Goal: Participate in discussion: Engage in conversation with other users on a specific topic

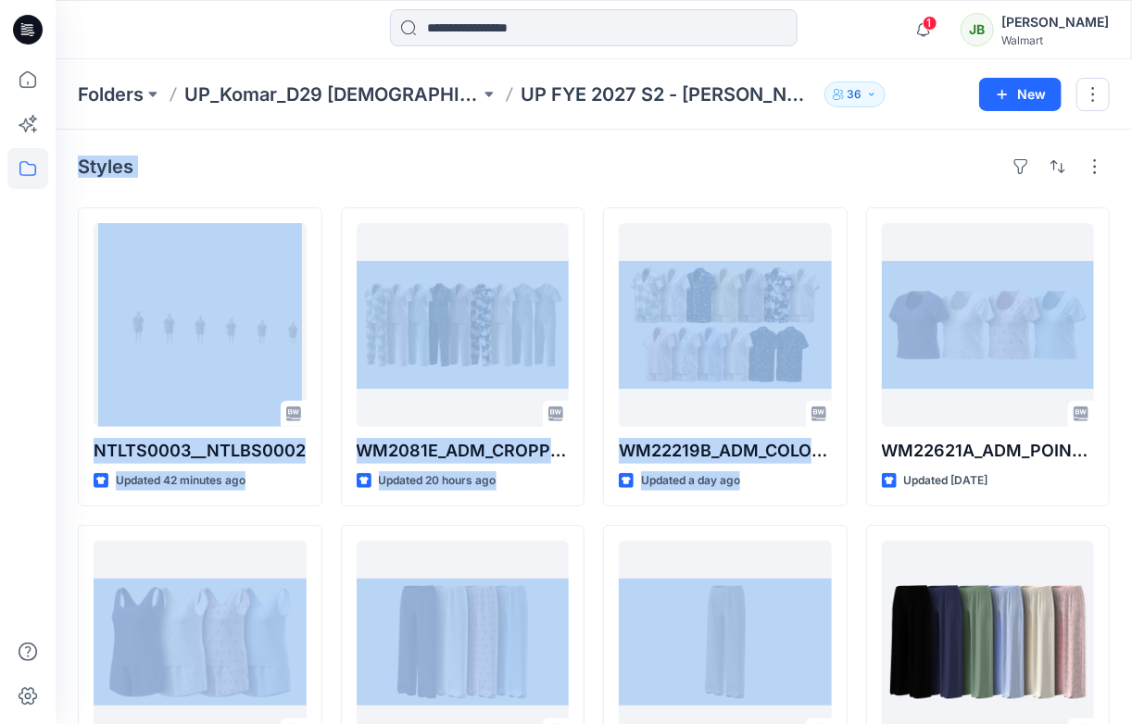
drag, startPoint x: 1131, startPoint y: 73, endPoint x: 1124, endPoint y: 191, distance: 117.8
click at [1117, 198] on div "Folders UP_Komar_D29 [DEMOGRAPHIC_DATA] Sleep UP FYE 2027 S2 - [PERSON_NAME] D2…" at bounding box center [594, 644] width 1076 height 1170
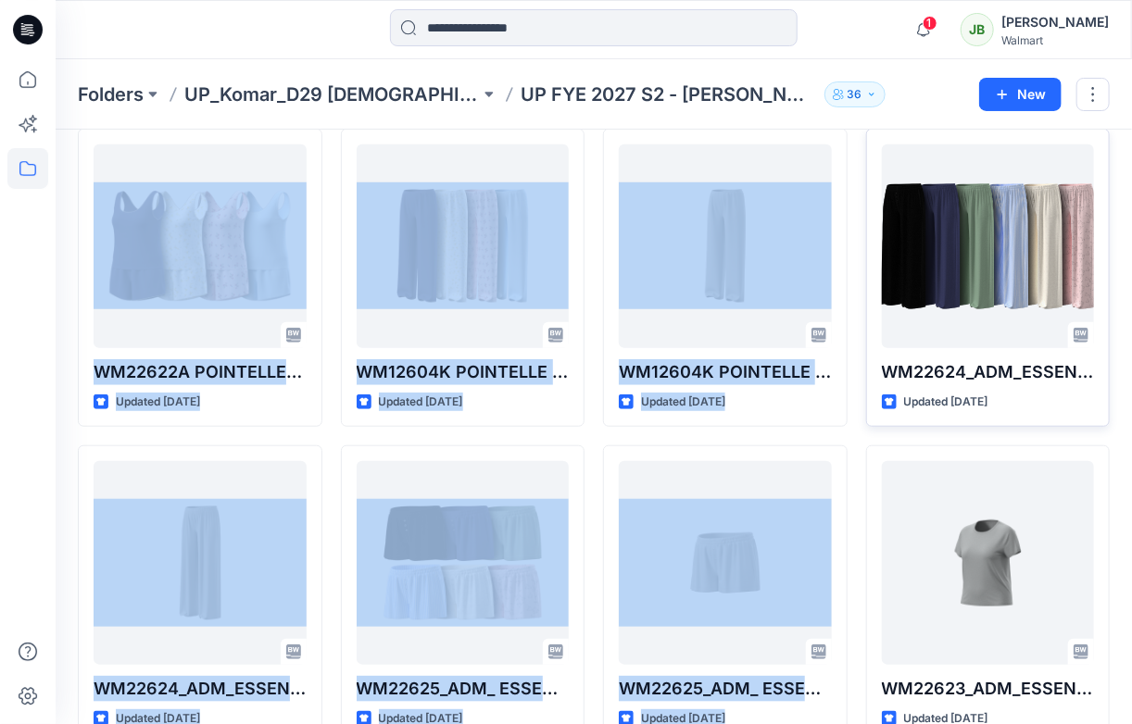
scroll to position [398, 0]
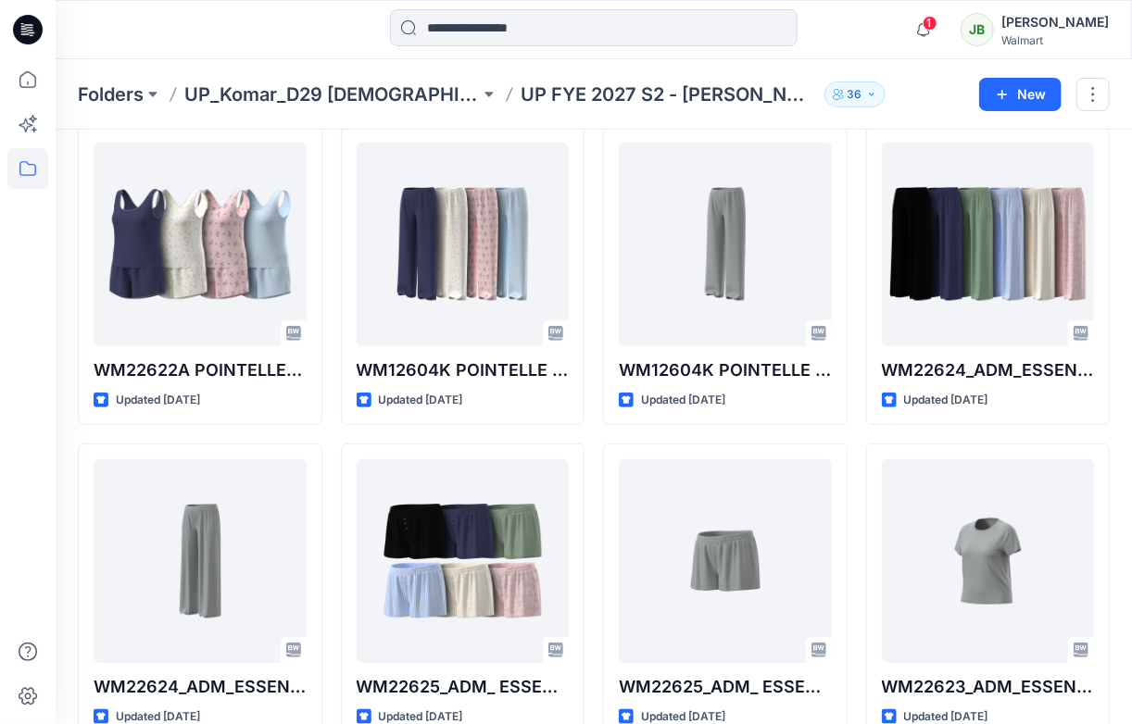
click at [1122, 438] on div "Styles NTLTS0003__NTLBS0002 Updated 42 minutes ago WM22622A POINTELLE TANK + WM…" at bounding box center [594, 281] width 1076 height 1100
click at [36, 31] on icon at bounding box center [28, 30] width 30 height 30
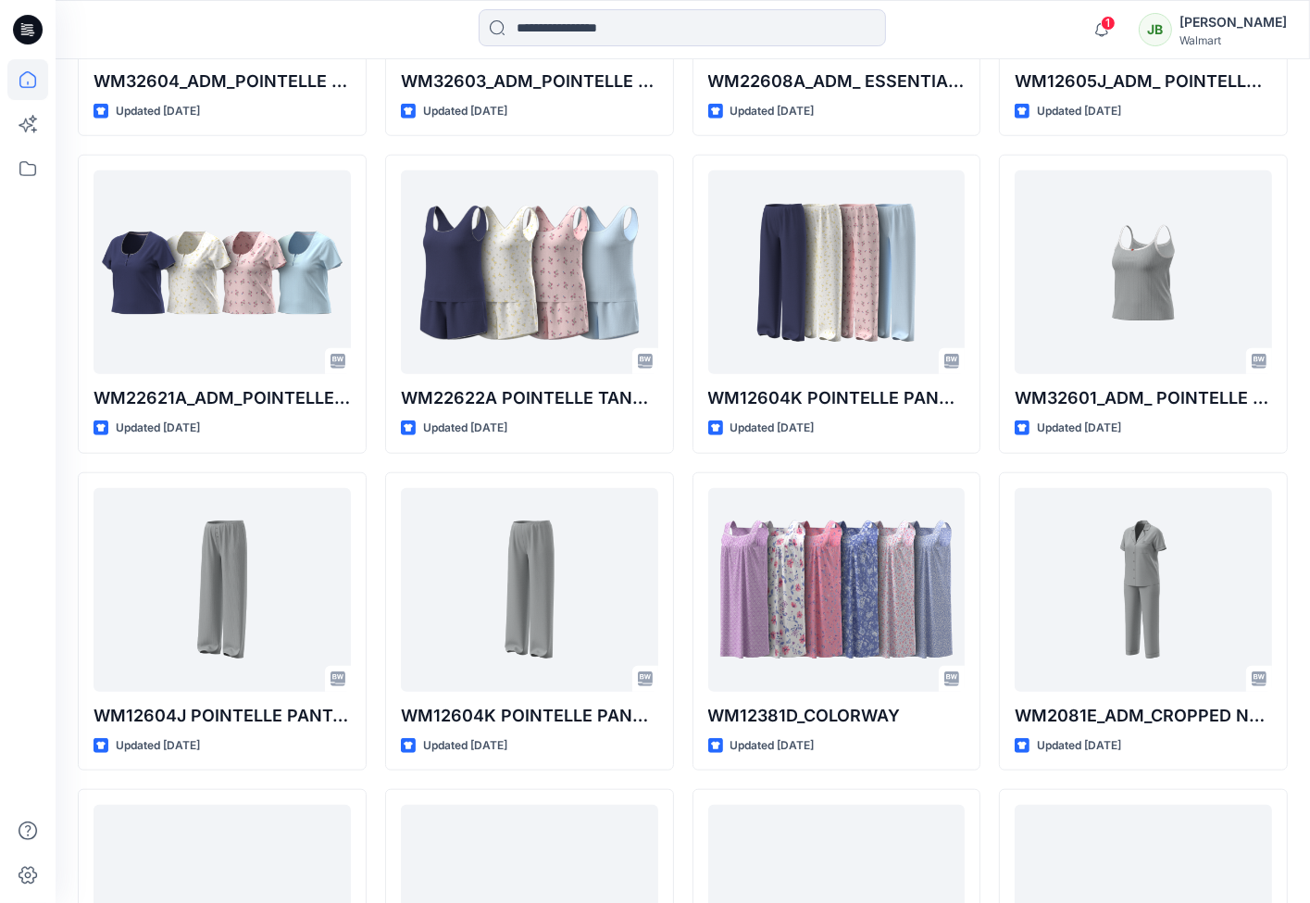
scroll to position [1412, 0]
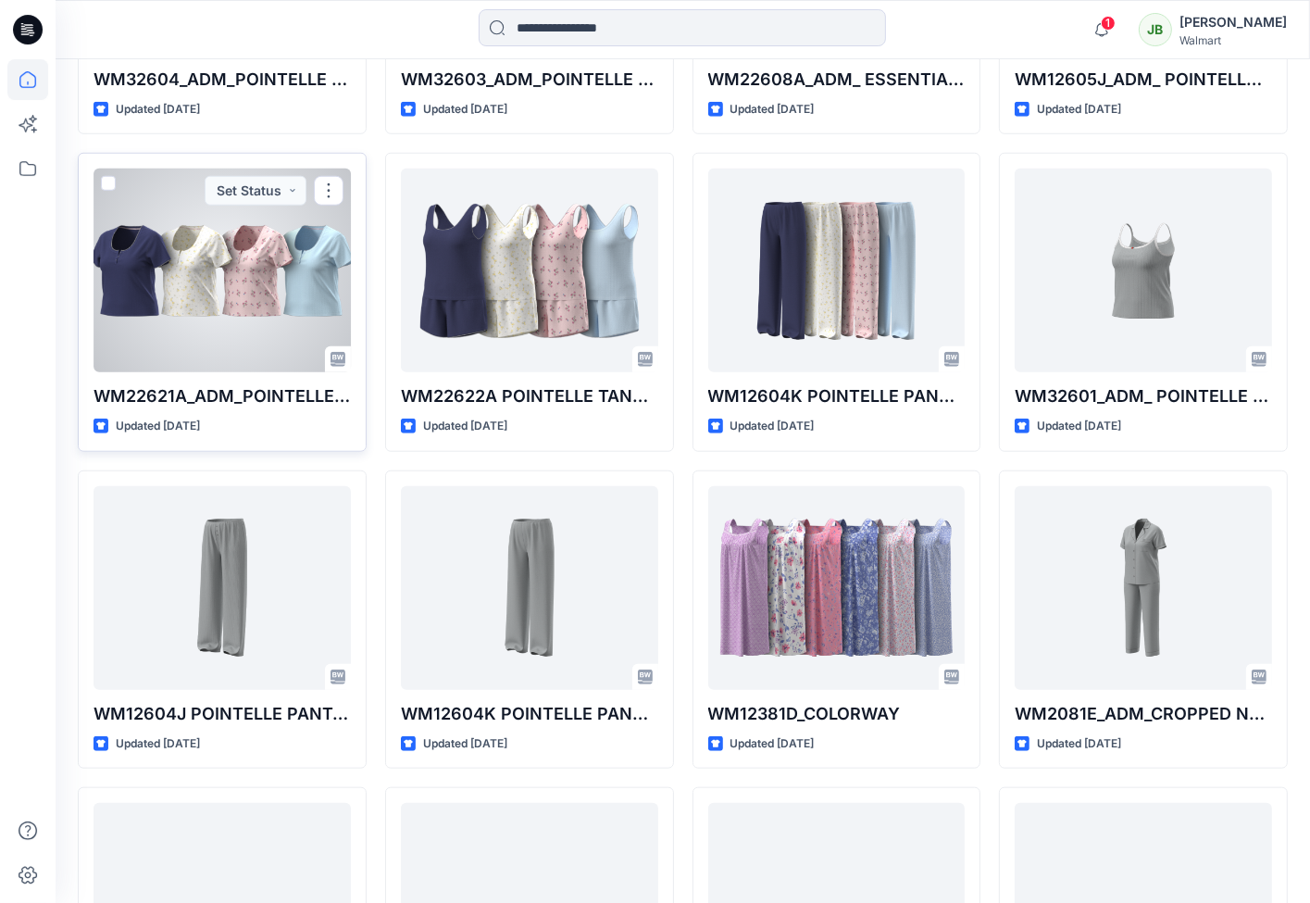
click at [269, 358] on div at bounding box center [222, 271] width 257 height 204
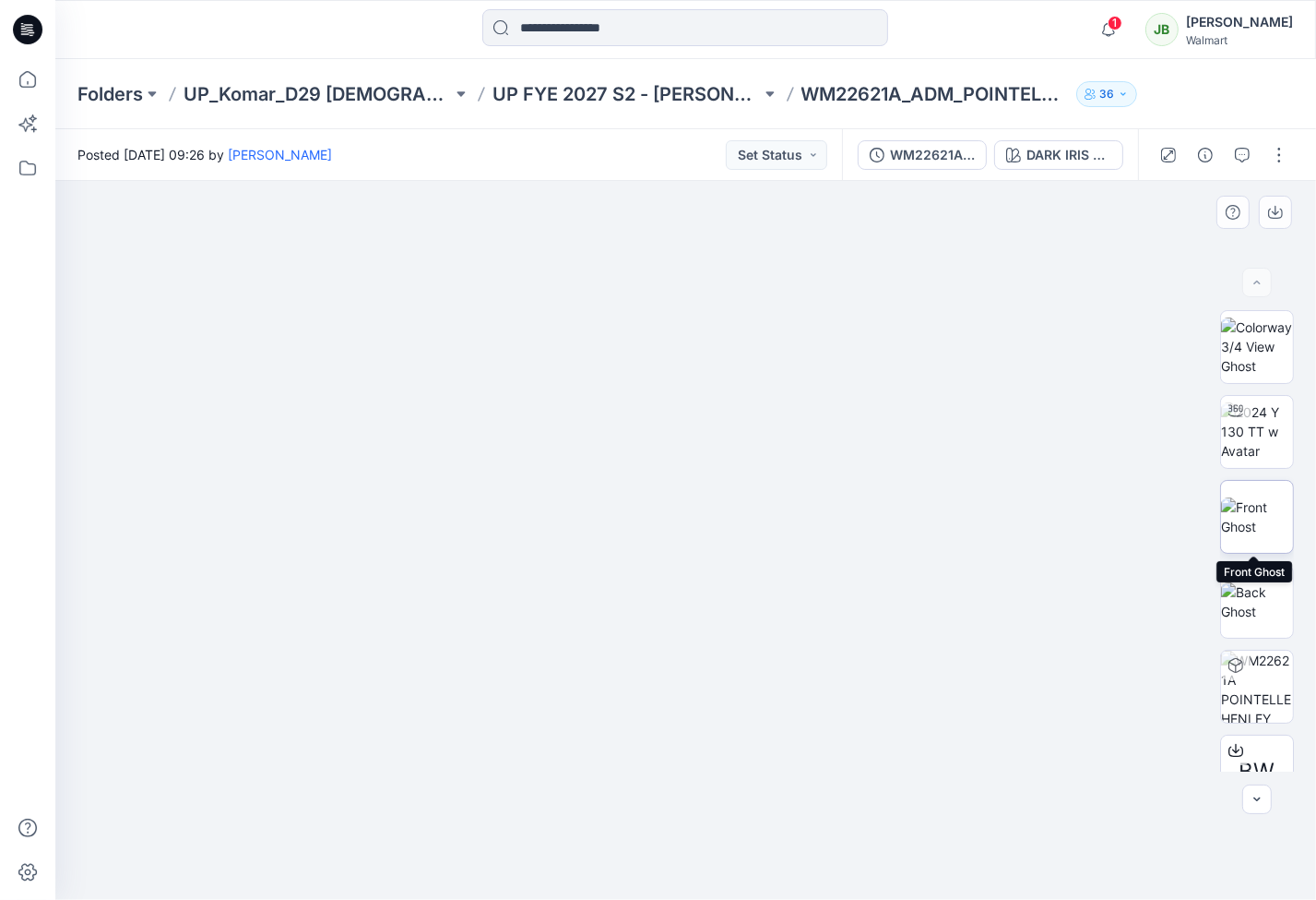
click at [1127, 516] on img at bounding box center [1257, 516] width 72 height 39
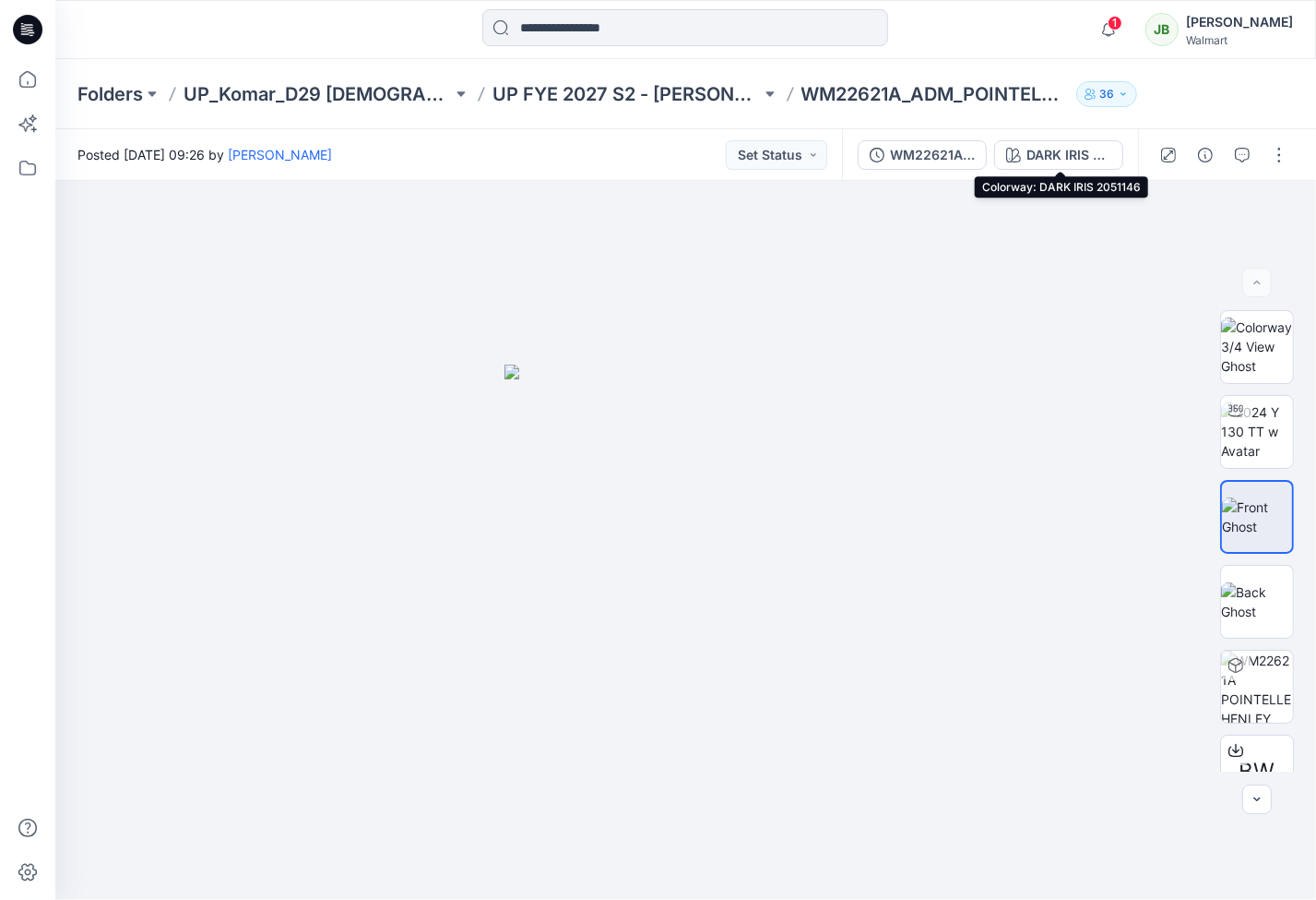
click at [1086, 150] on div "DARK IRIS 2051146" at bounding box center [1069, 154] width 85 height 20
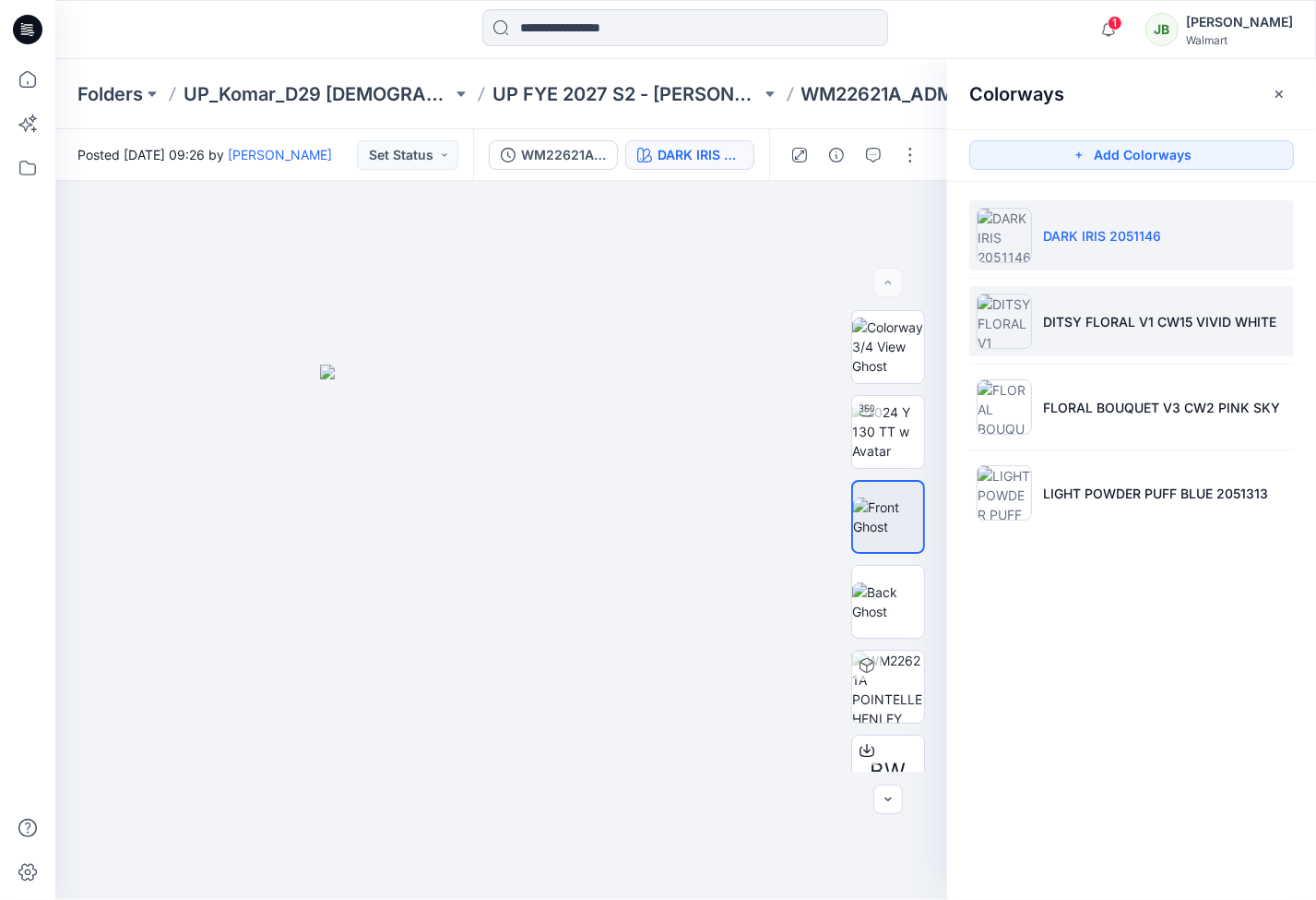
click at [1095, 328] on p "DITSY FLORAL V1 CW15 VIVID WHITE" at bounding box center [1160, 321] width 233 height 19
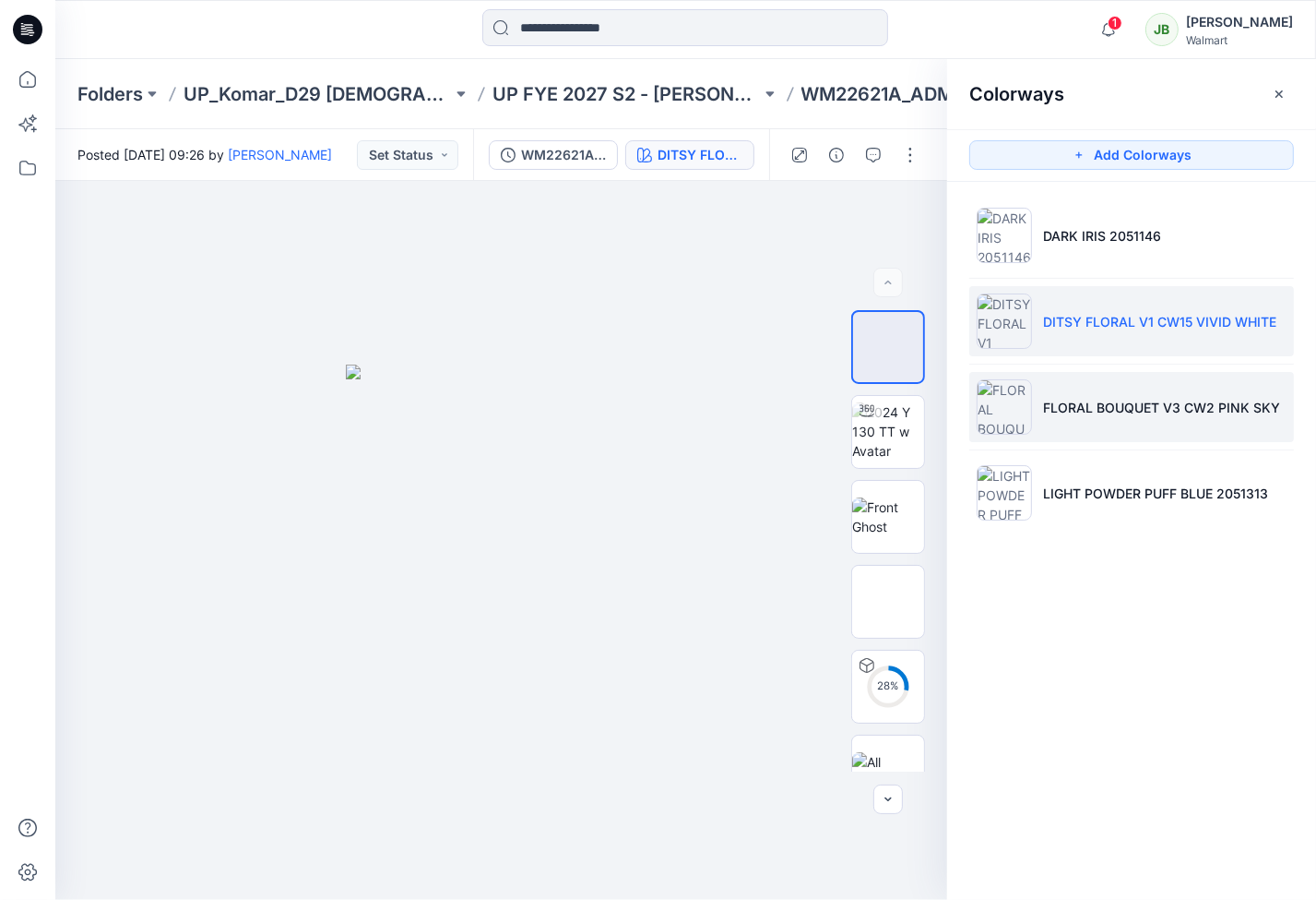
click at [1073, 417] on li "FLORAL BOUQUET V3 CW2 PINK SKY" at bounding box center [1132, 407] width 325 height 70
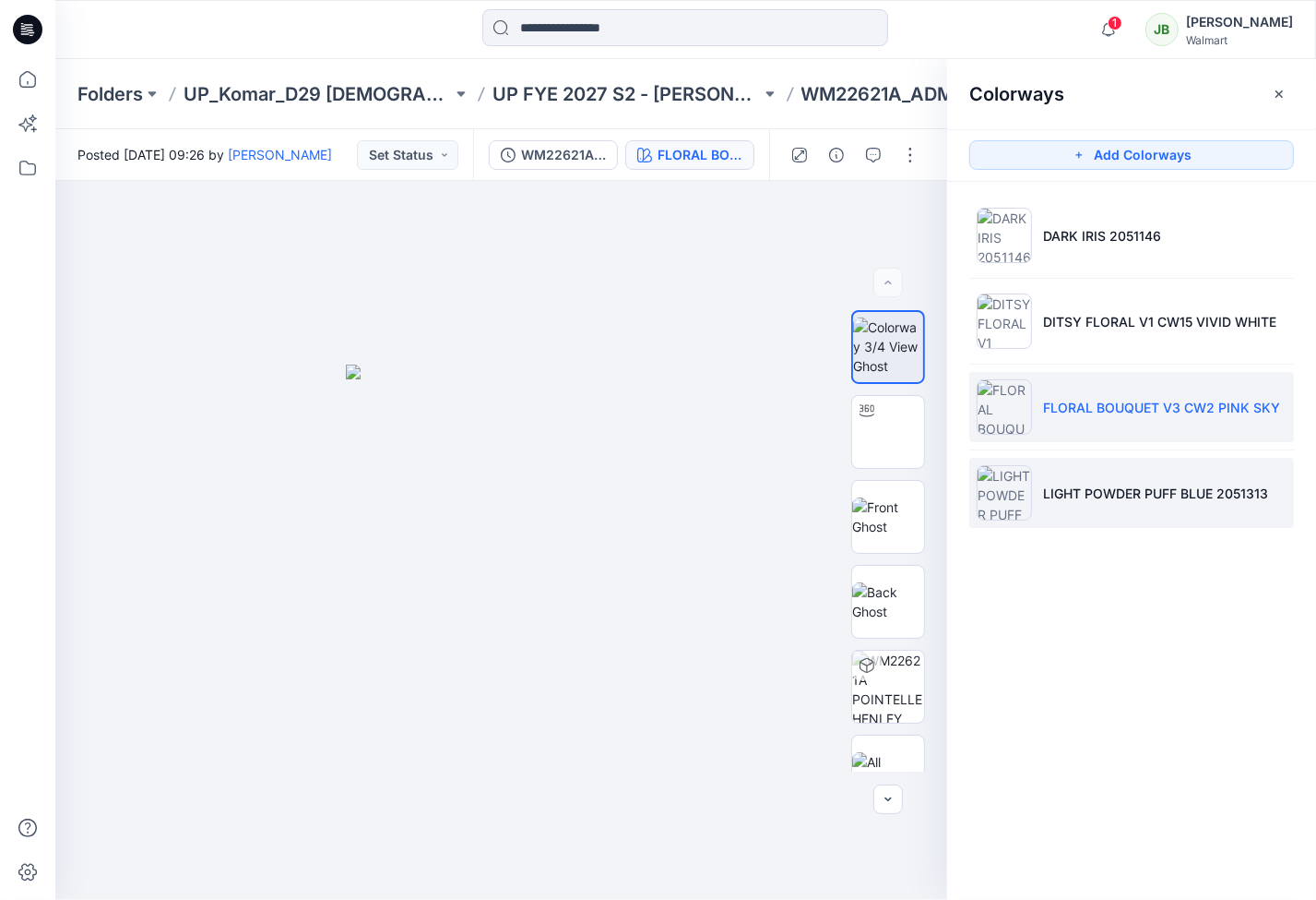
click at [1064, 502] on li "LIGHT POWDER PUFF BLUE 2051313" at bounding box center [1132, 492] width 325 height 70
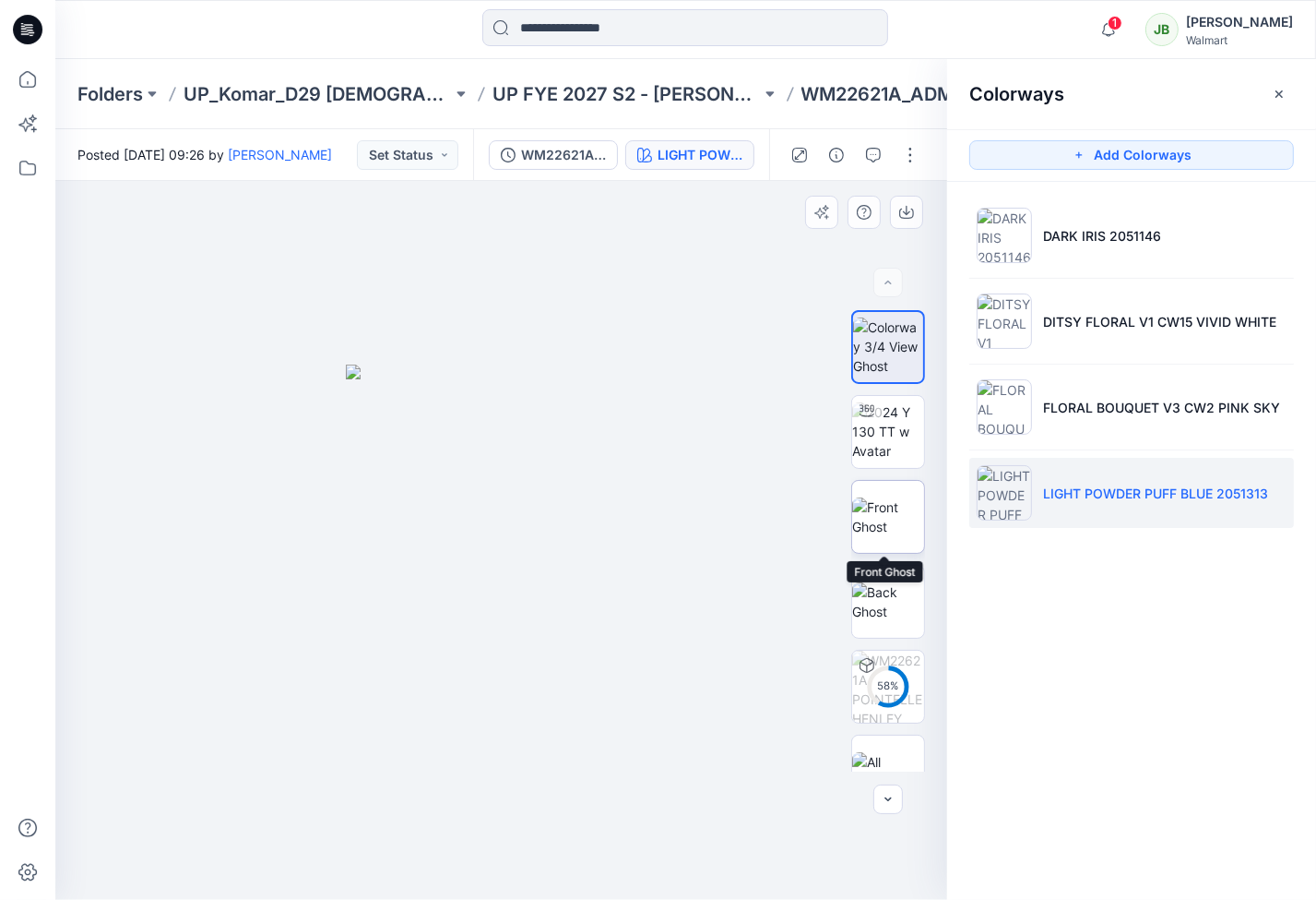
click at [897, 502] on img at bounding box center [889, 516] width 72 height 39
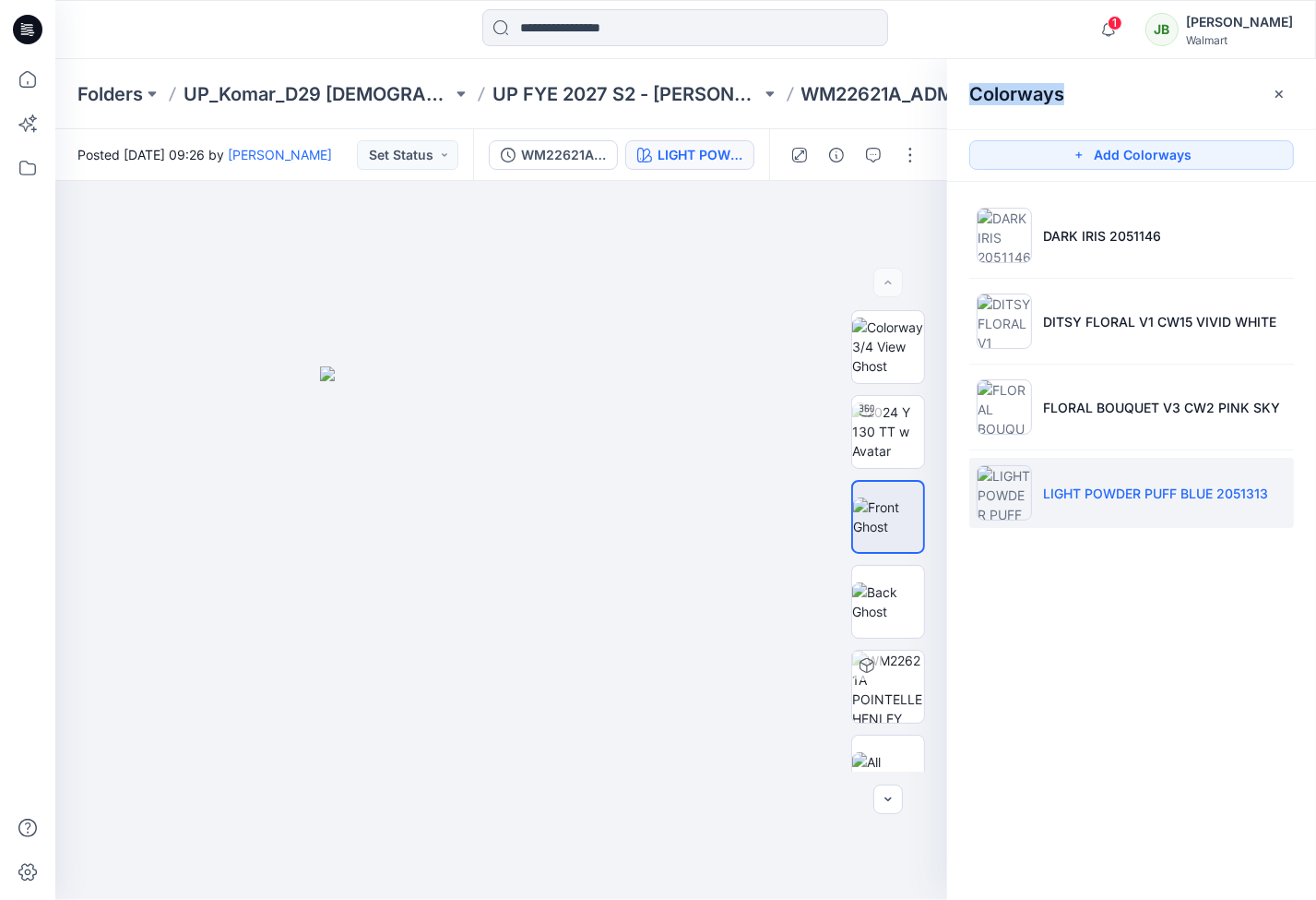
drag, startPoint x: 1313, startPoint y: 141, endPoint x: 1386, endPoint y: 127, distance: 74.3
click at [1127, 127] on html "1 Notifications [PERSON_NAME] has updated NTLTS0003__NTLBS0002 with NTLTS0003__…" at bounding box center [658, 450] width 1316 height 900
click at [1127, 94] on icon "button" at bounding box center [1279, 94] width 15 height 15
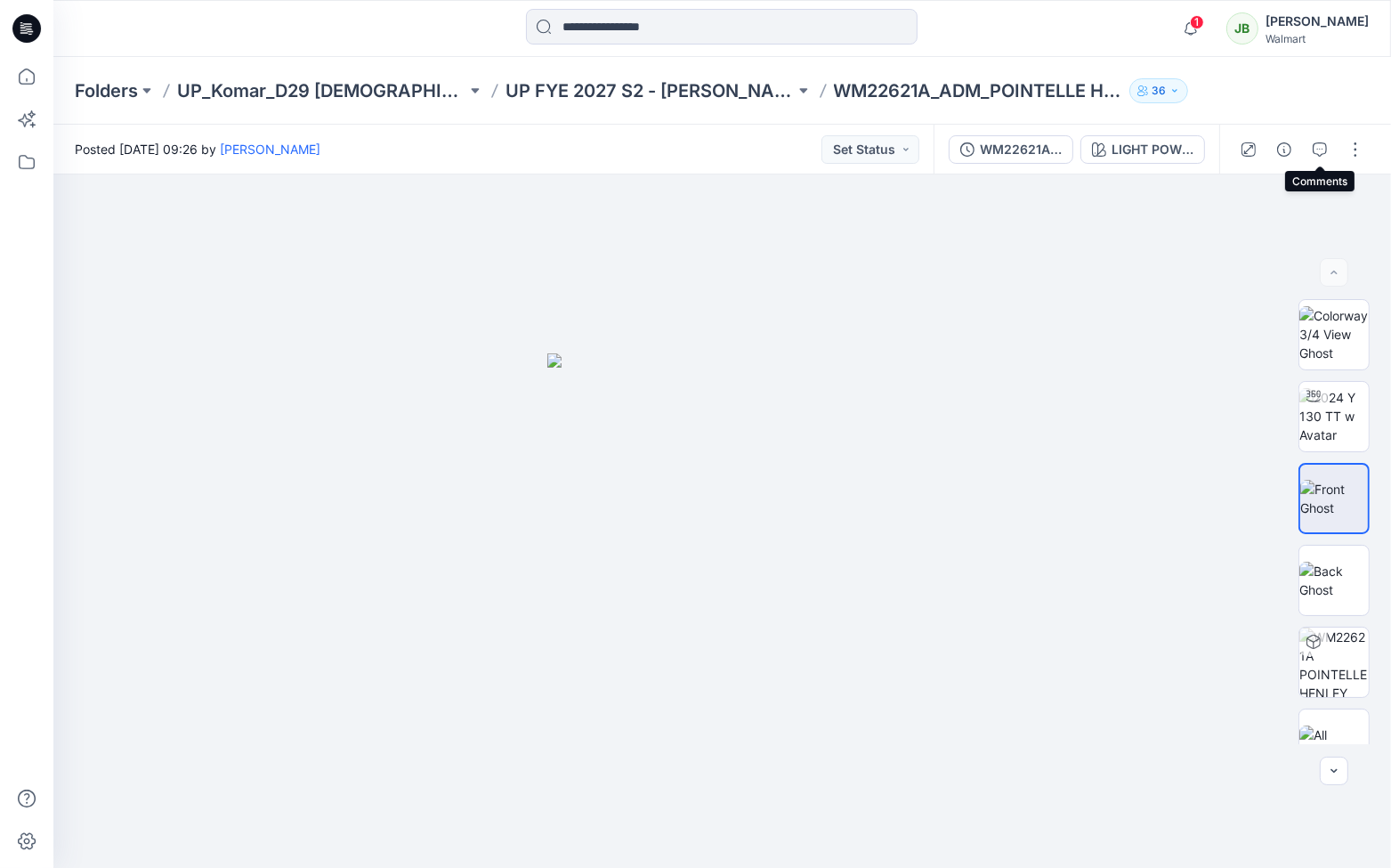
click at [1087, 148] on icon "button" at bounding box center [1320, 149] width 14 height 14
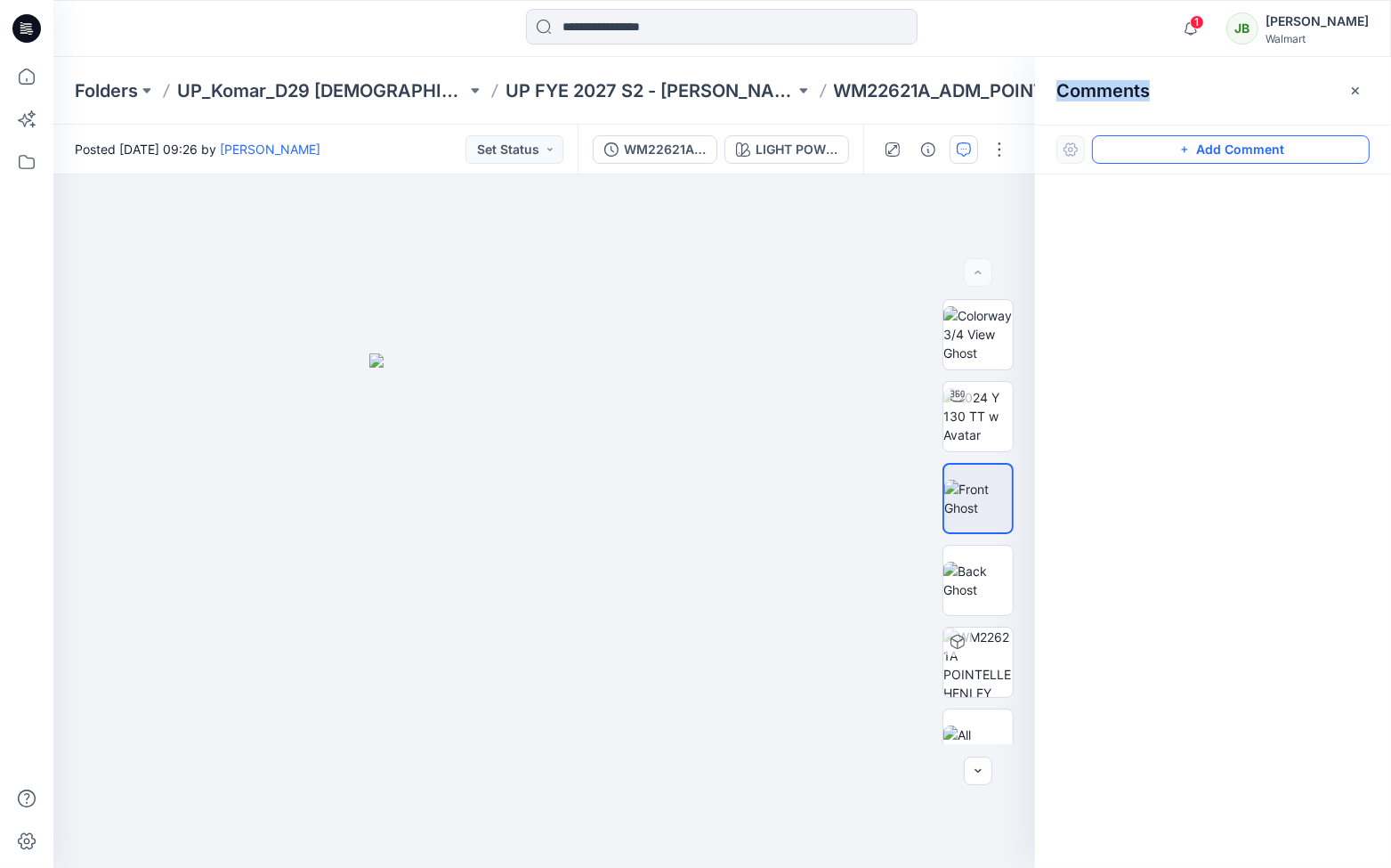
drag, startPoint x: 1185, startPoint y: 146, endPoint x: 1197, endPoint y: 146, distance: 12.0
click at [1087, 147] on icon "button" at bounding box center [1184, 149] width 14 height 14
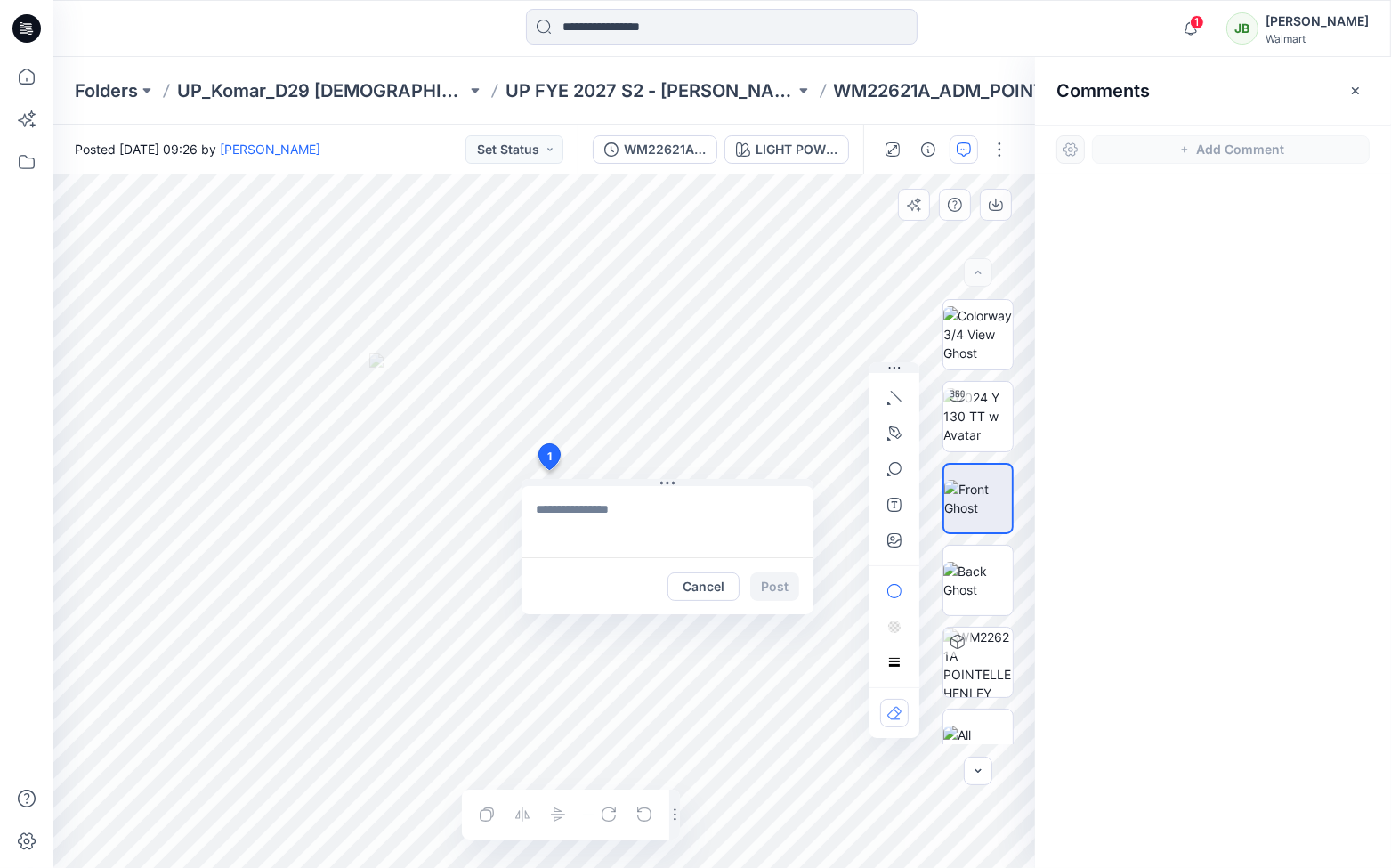
click at [672, 408] on div "1 Cancel Post Layer 1" at bounding box center [544, 520] width 981 height 693
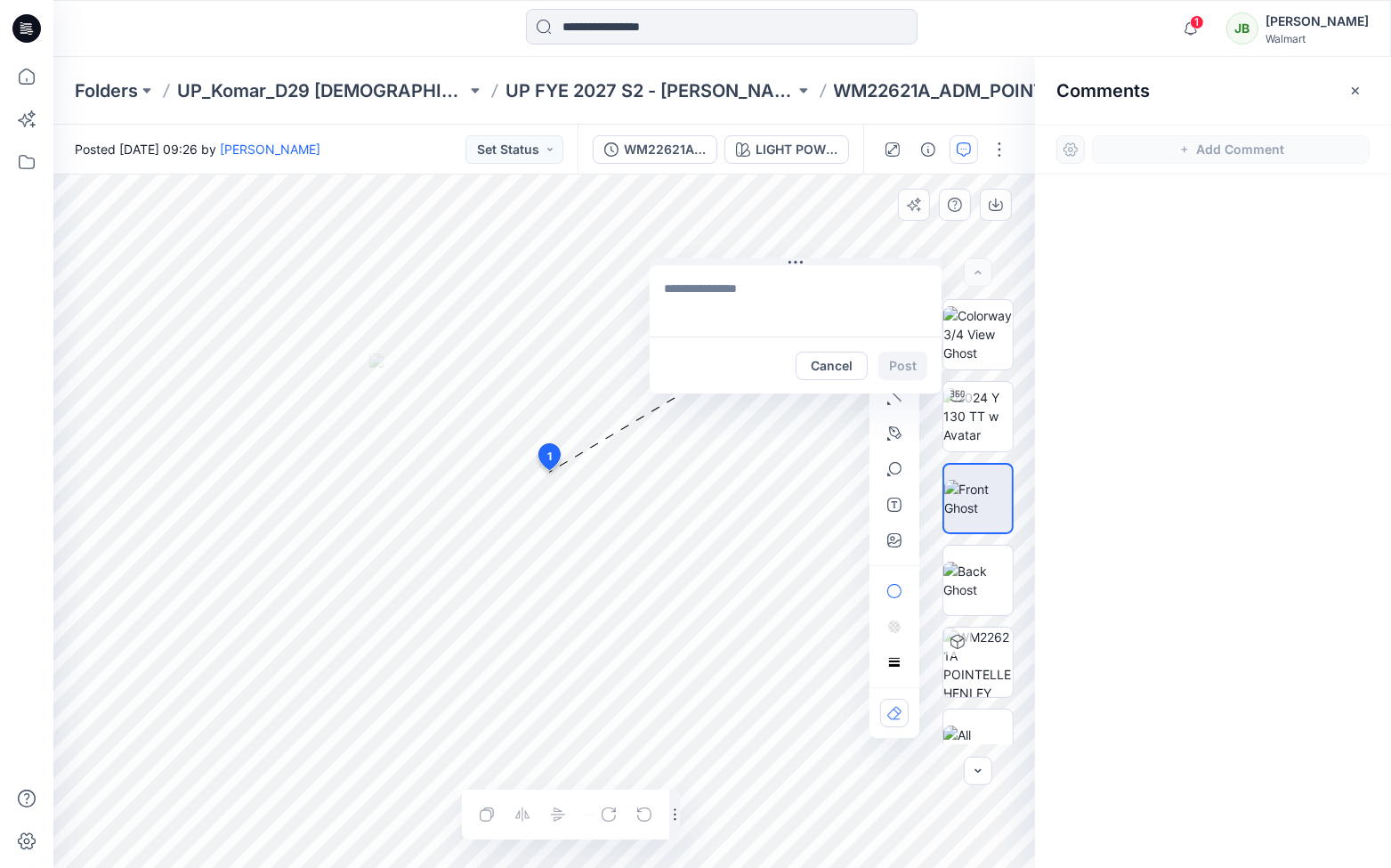
drag, startPoint x: 631, startPoint y: 470, endPoint x: 754, endPoint y: 274, distance: 231.4
click at [752, 260] on button at bounding box center [796, 263] width 292 height 11
click at [733, 299] on textarea at bounding box center [796, 300] width 292 height 71
click at [800, 438] on p "[EMAIL_ADDRESS][DOMAIN_NAME]" at bounding box center [781, 436] width 134 height 18
click at [770, 415] on p "[PERSON_NAME]" at bounding box center [781, 417] width 134 height 21
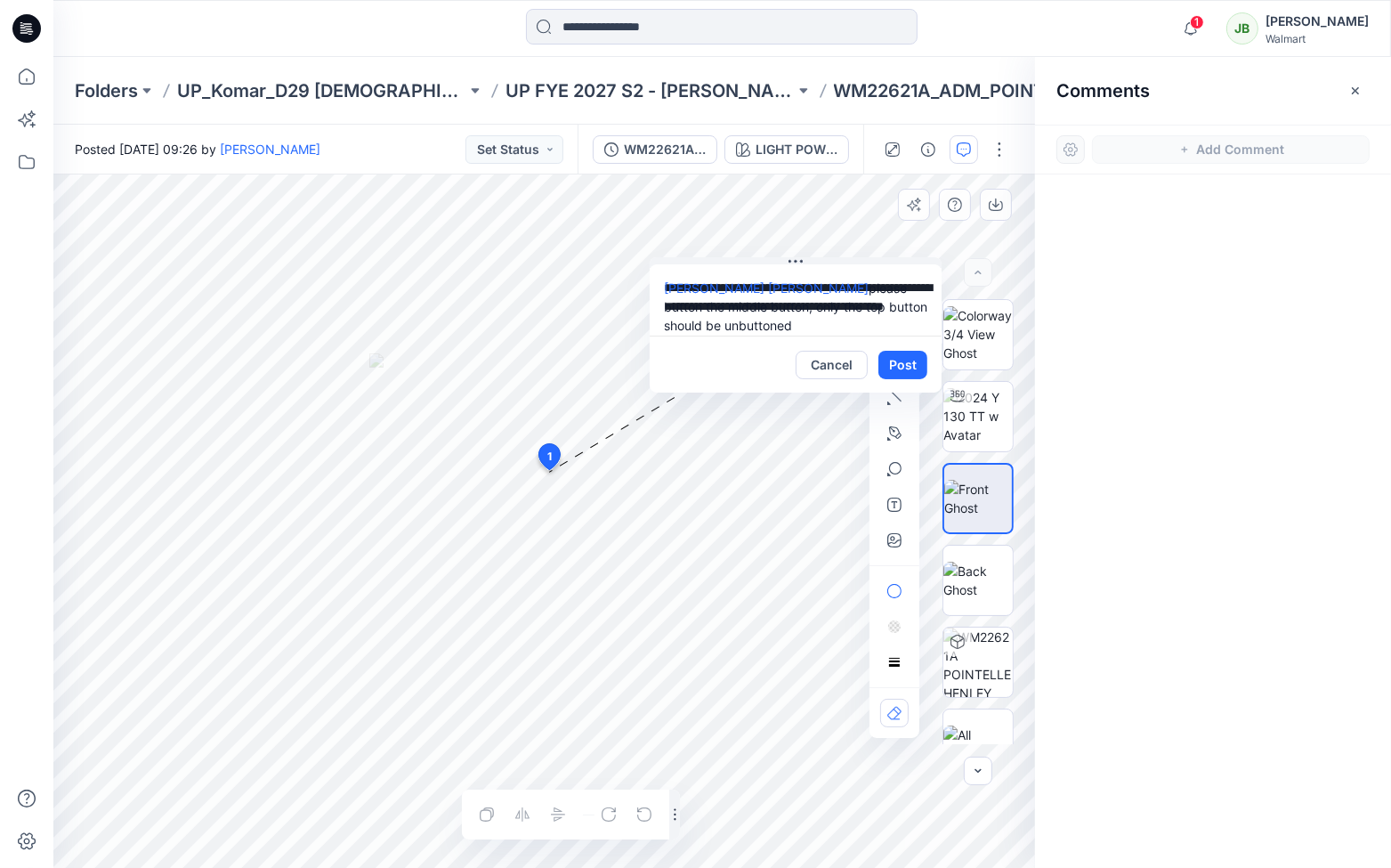
click at [911, 288] on textarea "**********" at bounding box center [796, 300] width 292 height 71
click at [735, 424] on p "Marialaina Parente" at bounding box center [781, 417] width 134 height 21
click at [781, 329] on textarea "**********" at bounding box center [796, 300] width 292 height 71
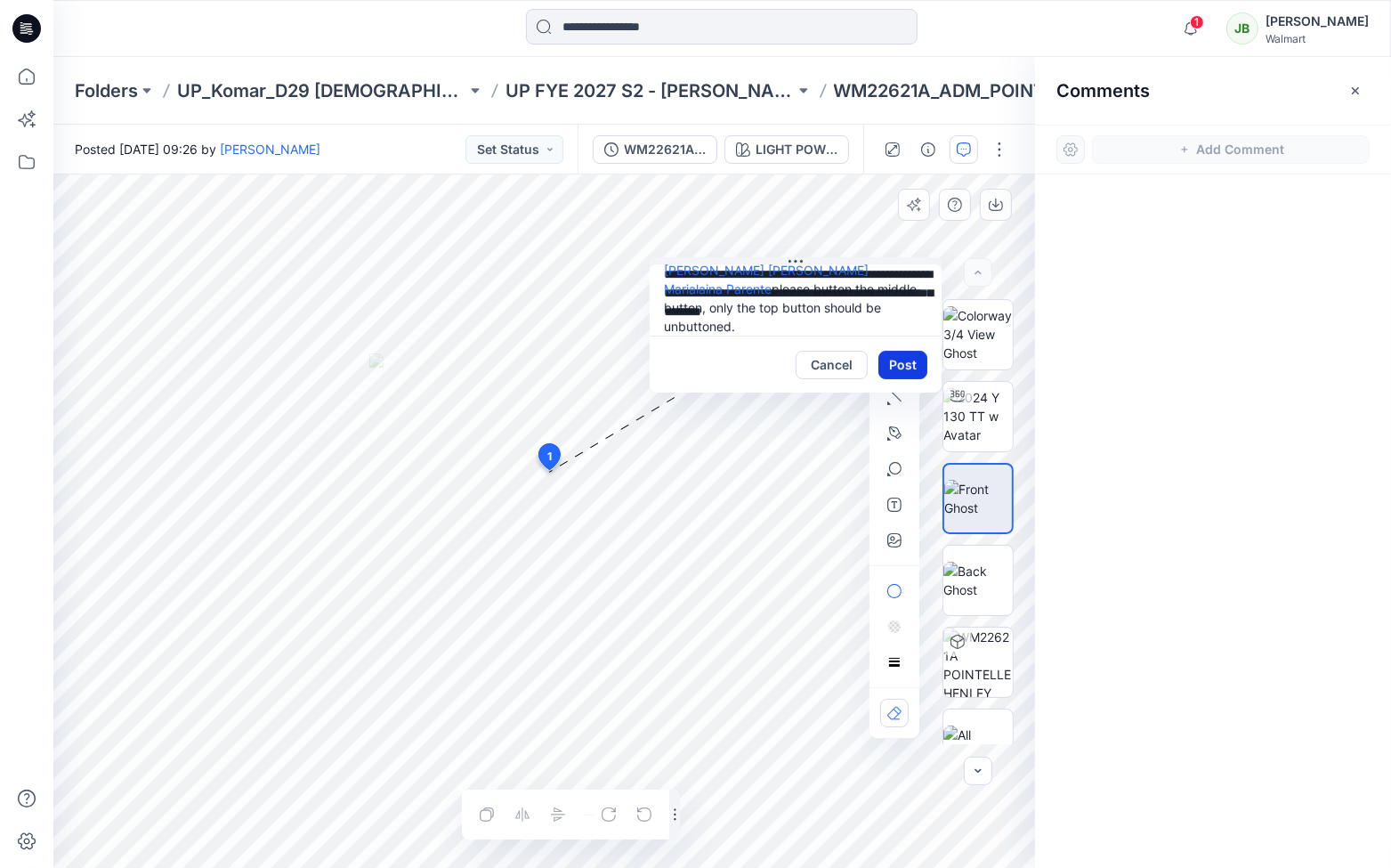
type textarea "**********"
click at [904, 359] on button "Post" at bounding box center [903, 365] width 49 height 29
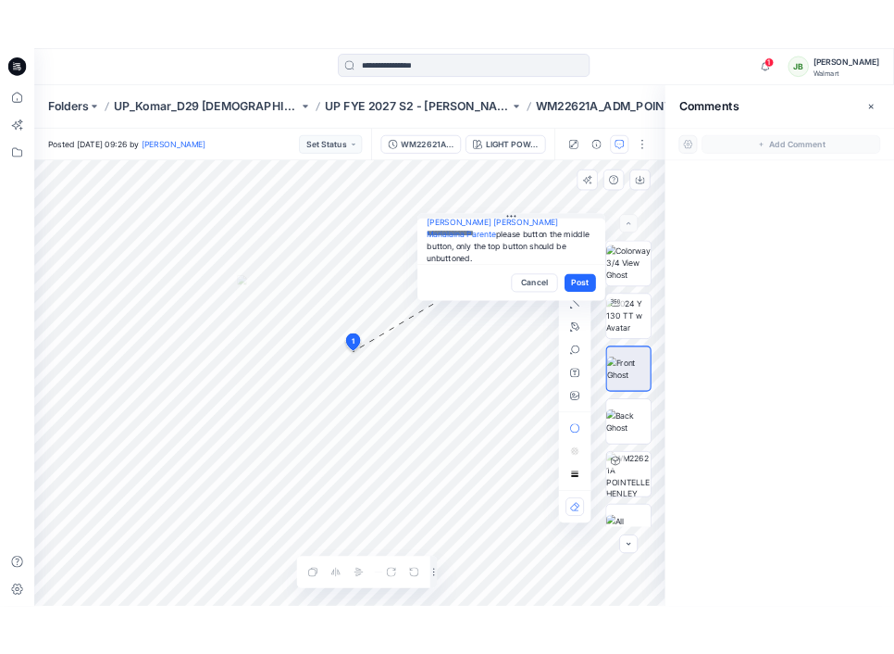
scroll to position [0, 0]
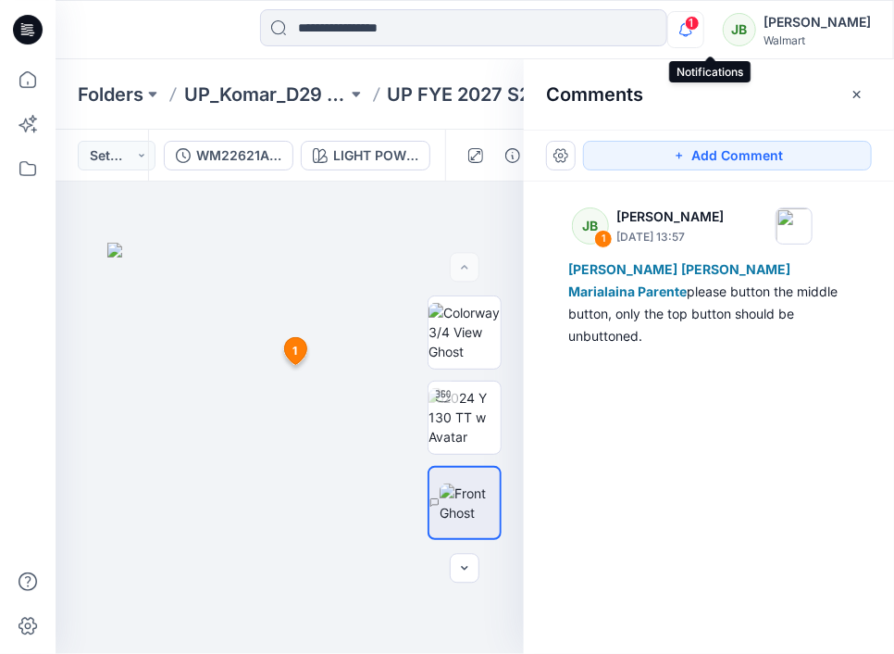
click at [704, 31] on icon "button" at bounding box center [686, 29] width 35 height 37
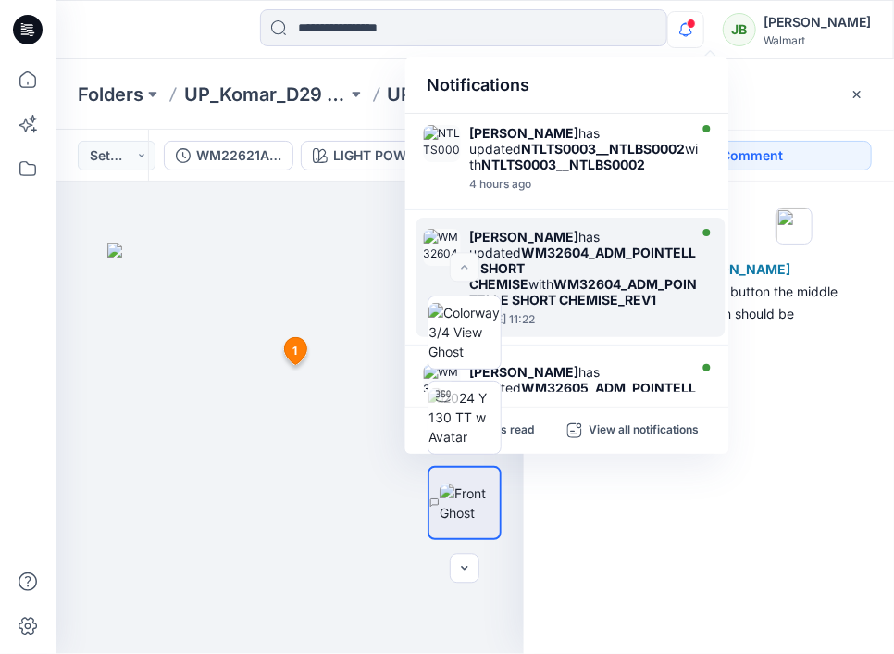
click at [532, 271] on strong "WM32604_ADM_POINTELLE SHORT CHEMISE" at bounding box center [583, 267] width 227 height 47
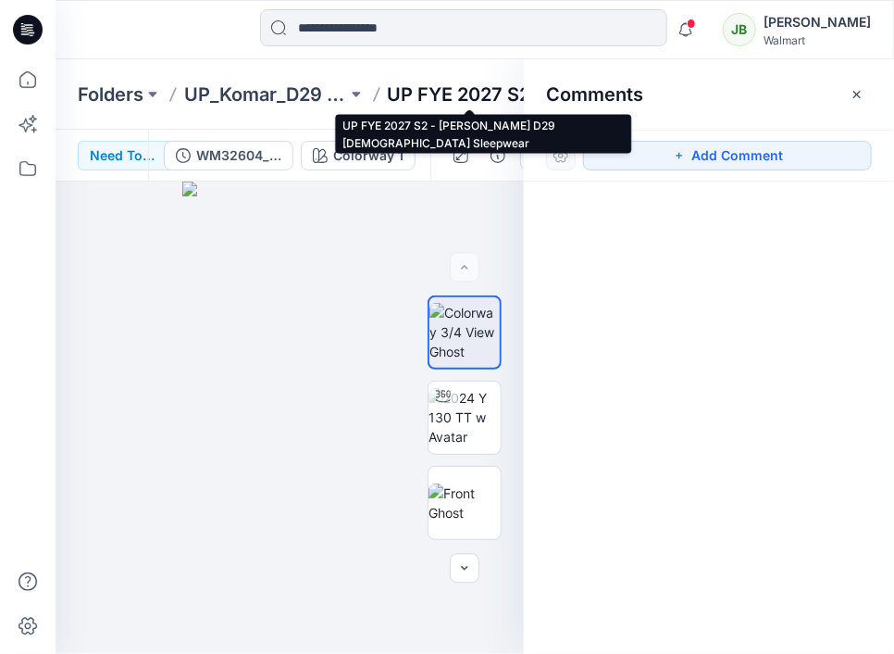
click at [468, 95] on p "UP FYE 2027 S2 - [PERSON_NAME] D29 [DEMOGRAPHIC_DATA] Sleepwear" at bounding box center [469, 94] width 163 height 26
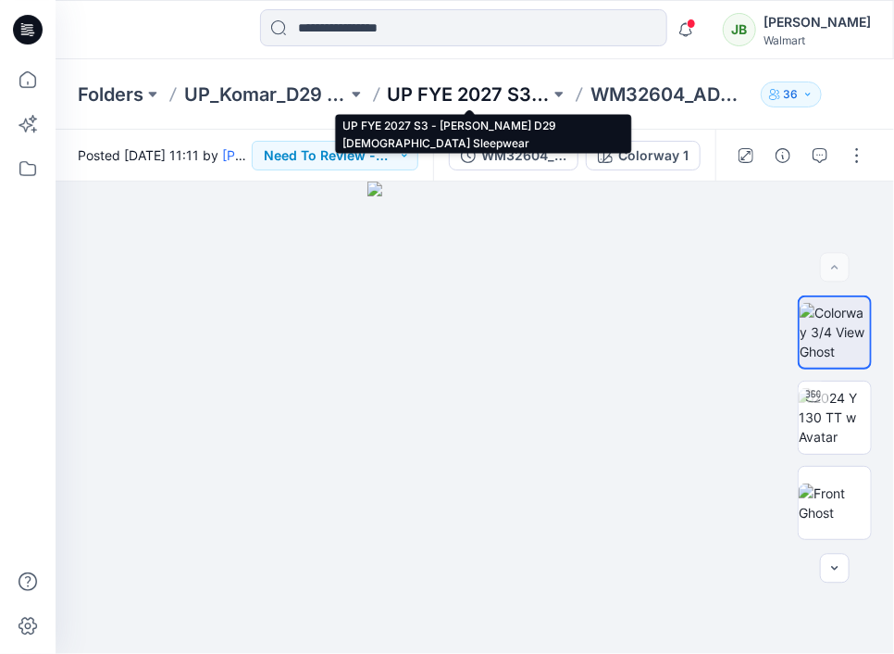
click at [508, 97] on p "UP FYE 2027 S3 - [PERSON_NAME] D29 [DEMOGRAPHIC_DATA] Sleepwear" at bounding box center [469, 94] width 163 height 26
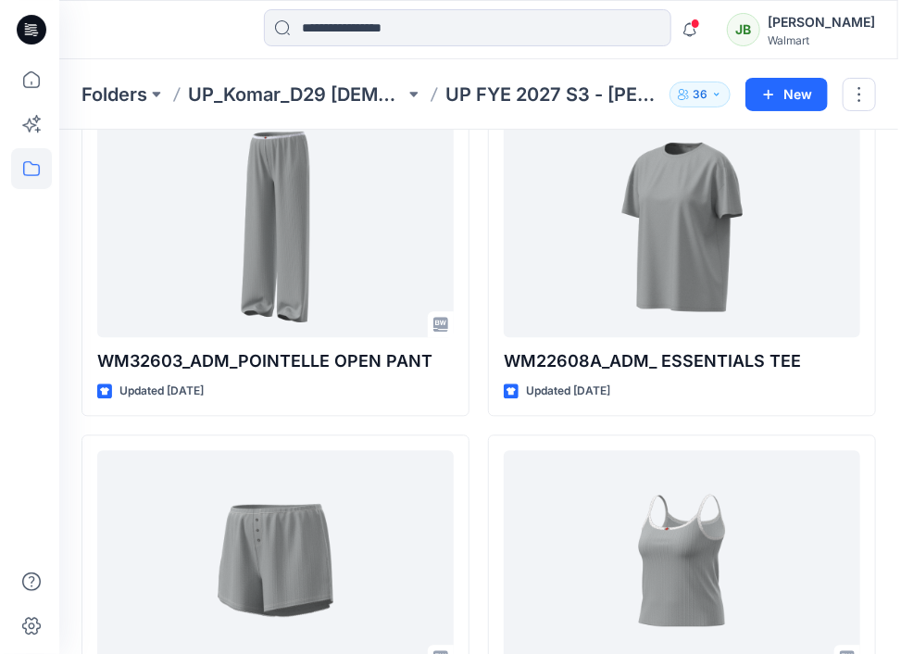
scroll to position [1109, 0]
